Goal: Information Seeking & Learning: Learn about a topic

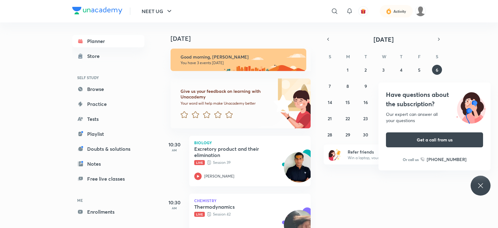
scroll to position [57, 0]
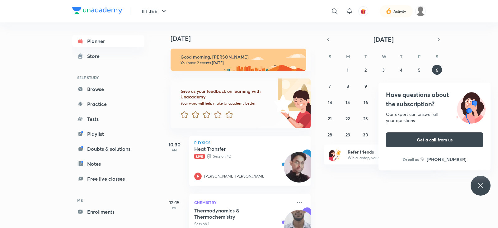
scroll to position [27, 0]
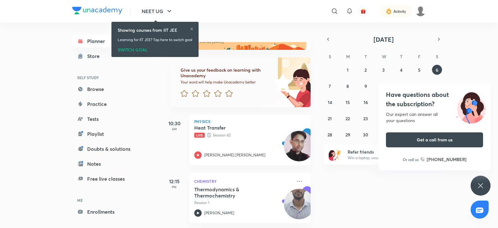
click at [129, 47] on div "SWITCH GOAL" at bounding box center [155, 48] width 75 height 7
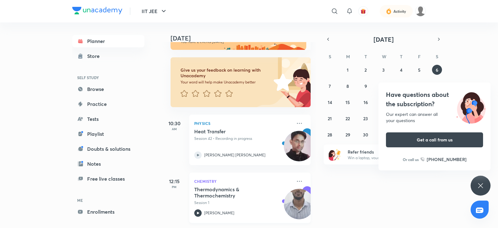
scroll to position [26, 0]
